Goal: Check status: Check status

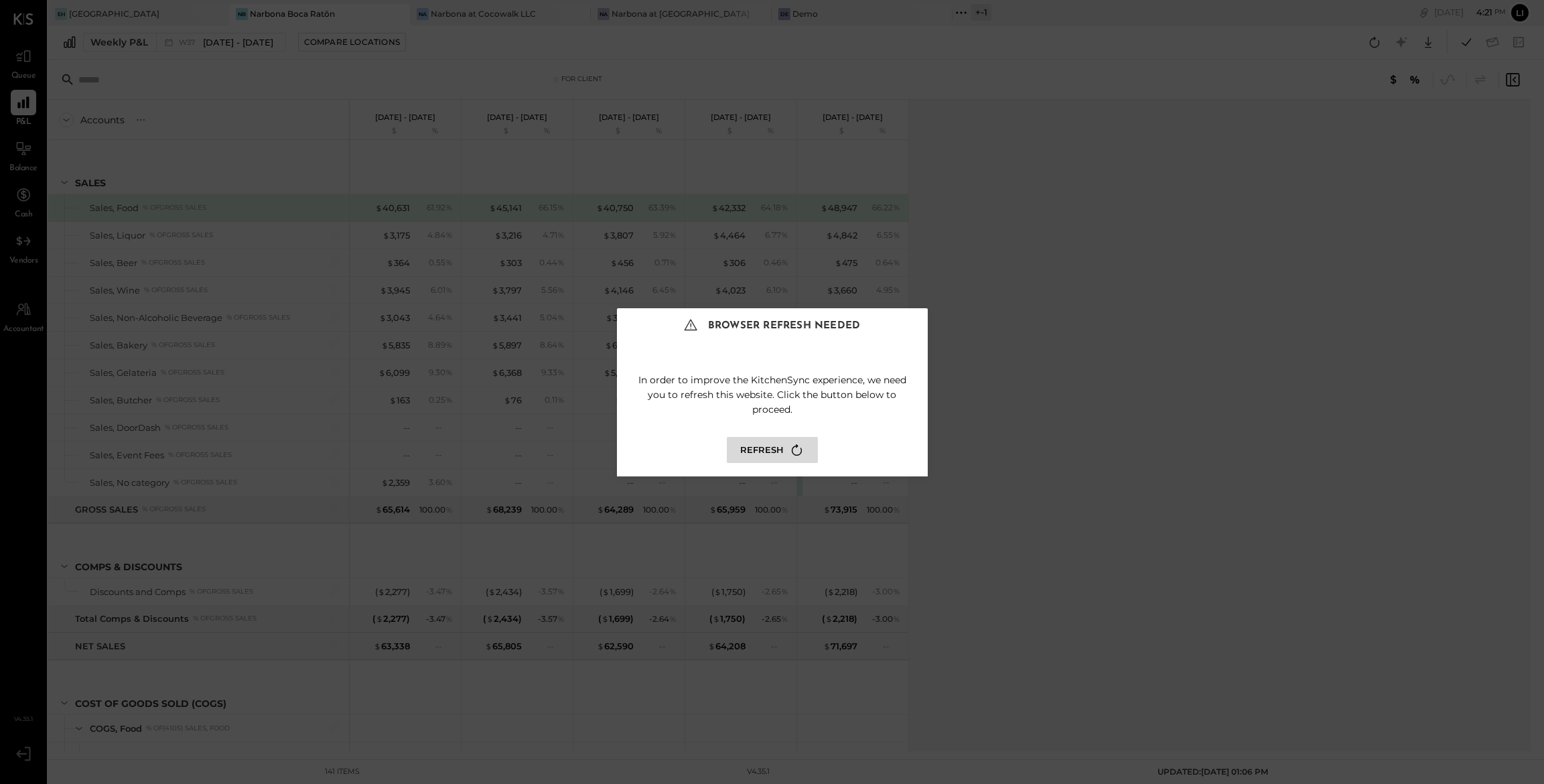
click at [796, 441] on icon at bounding box center [797, 449] width 18 height 18
